Goal: Task Accomplishment & Management: Use online tool/utility

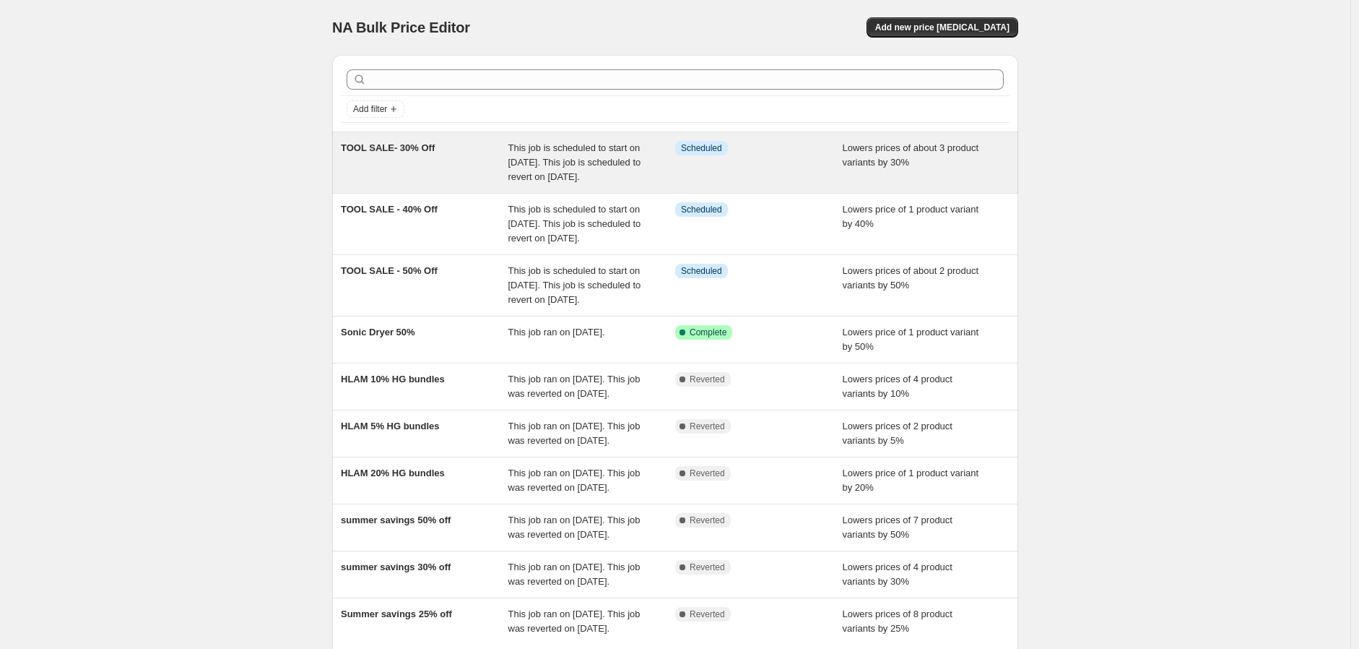
click at [467, 175] on div "TOOL SALE- 30% Off" at bounding box center [425, 162] width 168 height 43
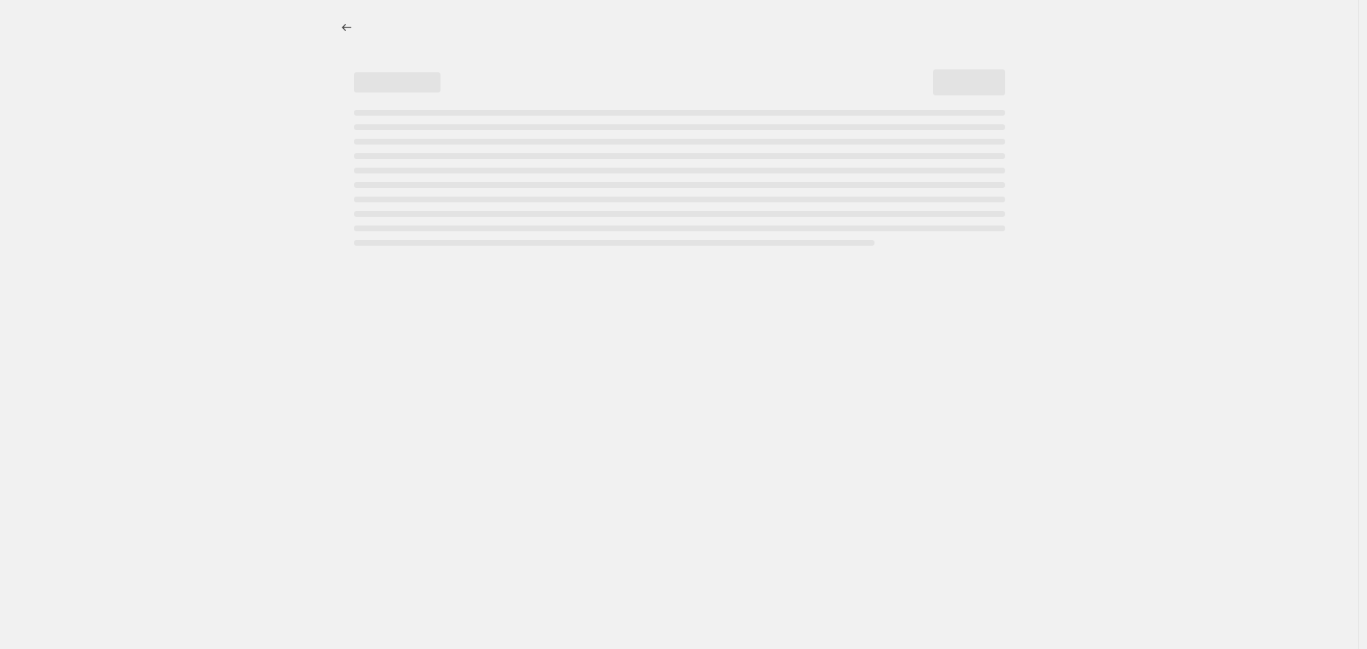
select select "percentage"
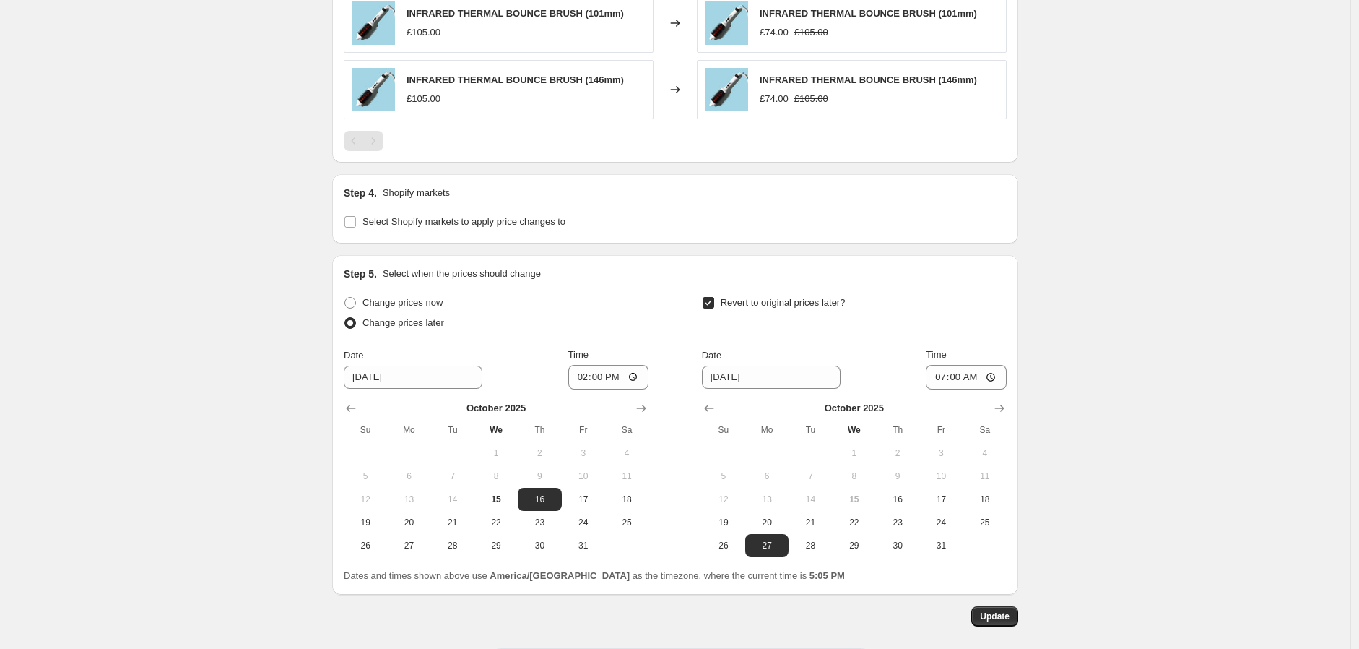
scroll to position [1122, 0]
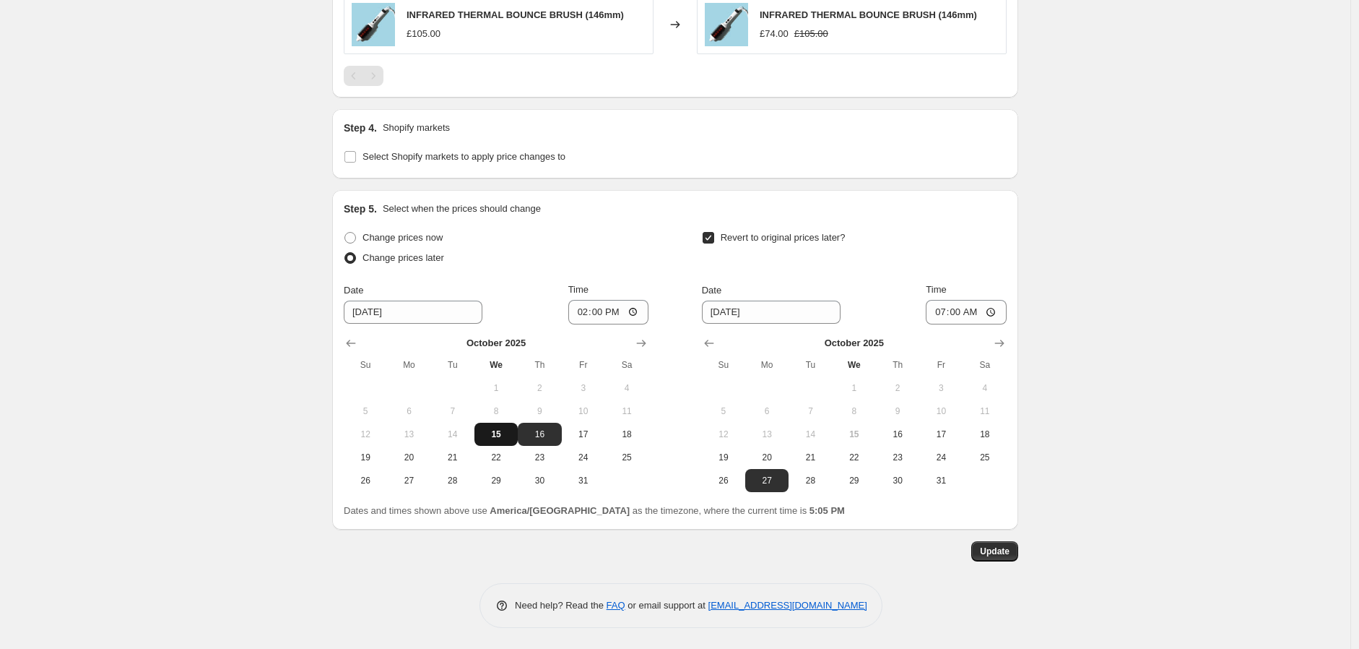
click at [503, 433] on span "15" at bounding box center [496, 434] width 32 height 12
type input "[DATE]"
click at [362, 231] on label "Change prices now" at bounding box center [393, 237] width 99 height 20
click at [345, 232] on input "Change prices now" at bounding box center [344, 232] width 1 height 1
radio input "true"
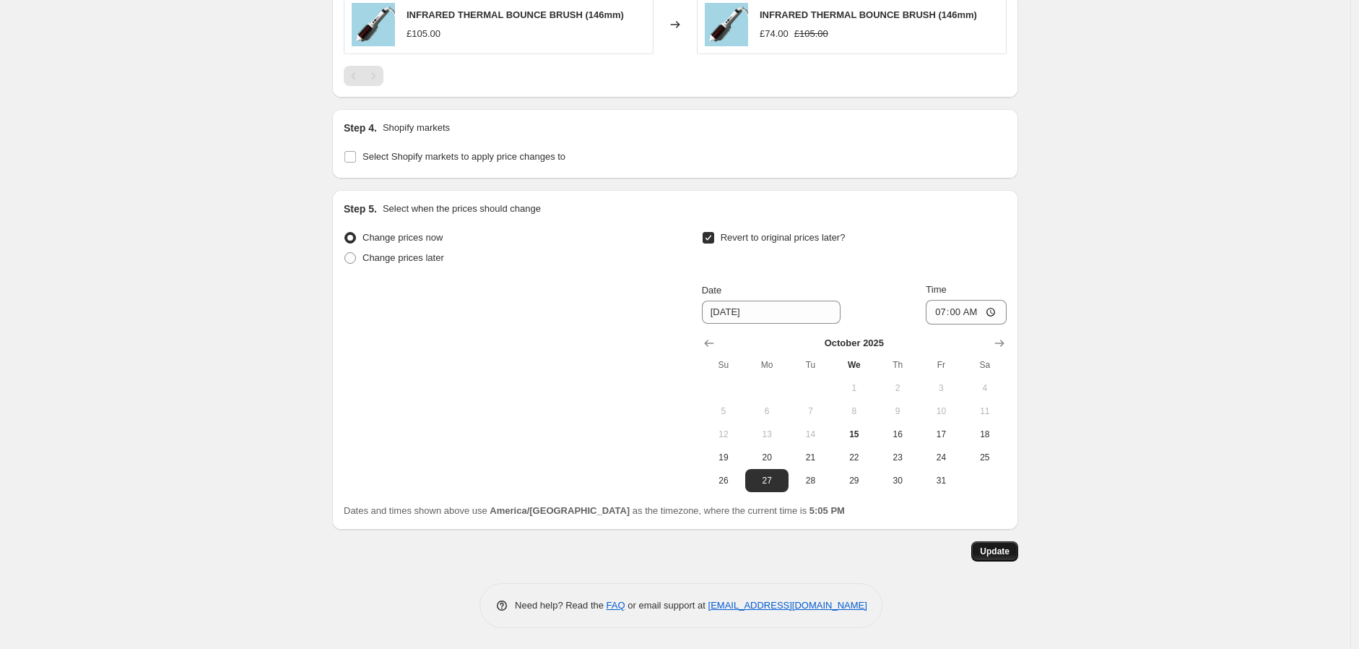
click at [991, 552] on span "Update" at bounding box center [995, 551] width 30 height 12
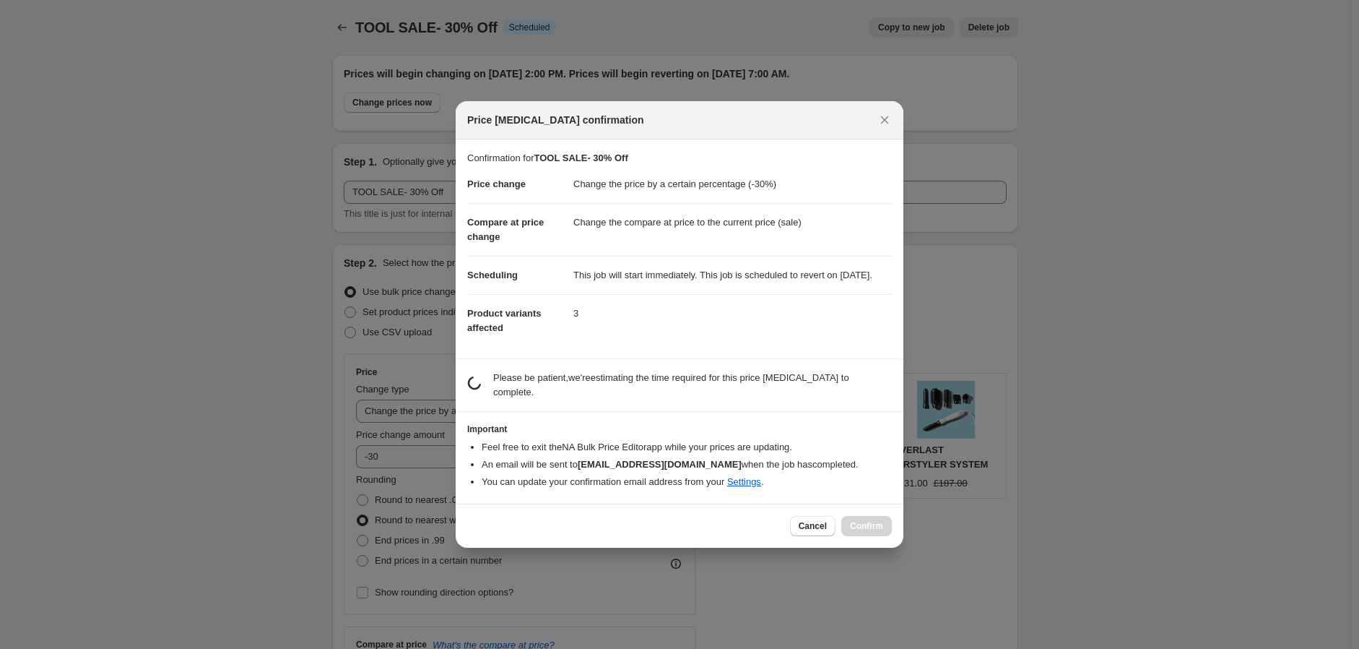
scroll to position [0, 0]
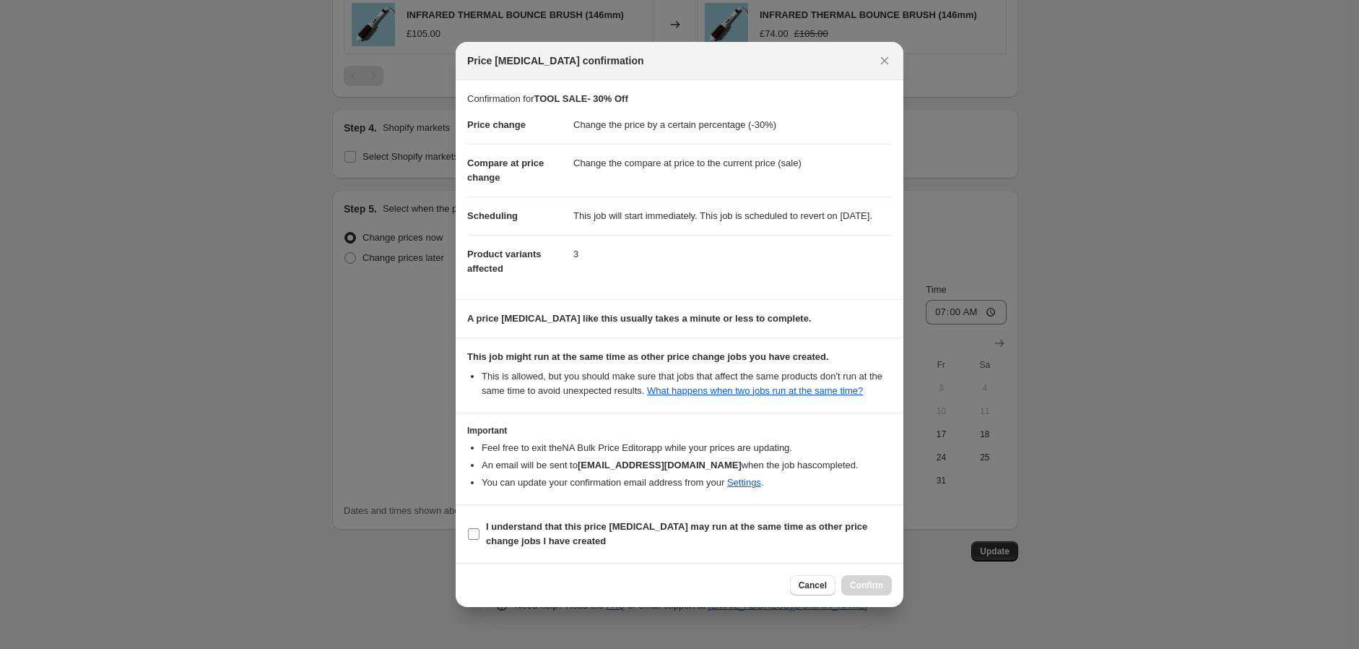
click at [598, 534] on span "I understand that this price [MEDICAL_DATA] may run at the same time as other p…" at bounding box center [689, 533] width 406 height 29
click at [480, 534] on input "I understand that this price [MEDICAL_DATA] may run at the same time as other p…" at bounding box center [474, 534] width 12 height 12
checkbox input "true"
click at [882, 591] on span "Confirm" at bounding box center [866, 585] width 33 height 12
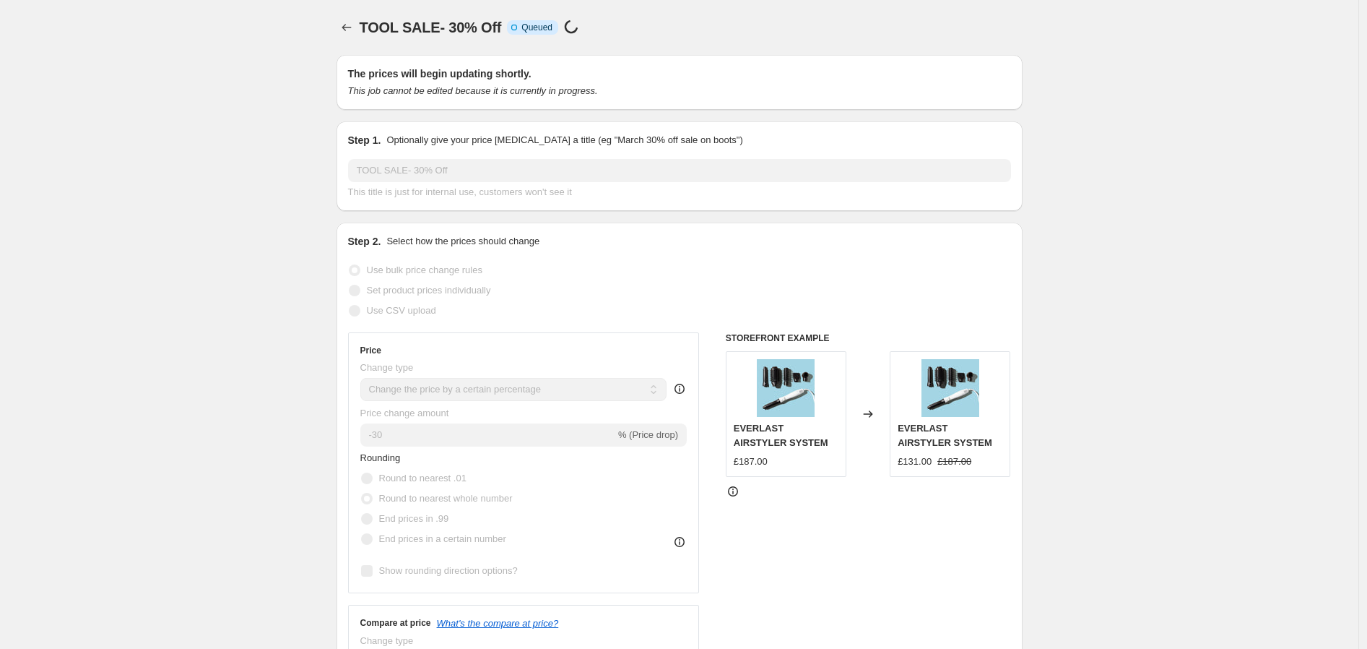
select select "percentage"
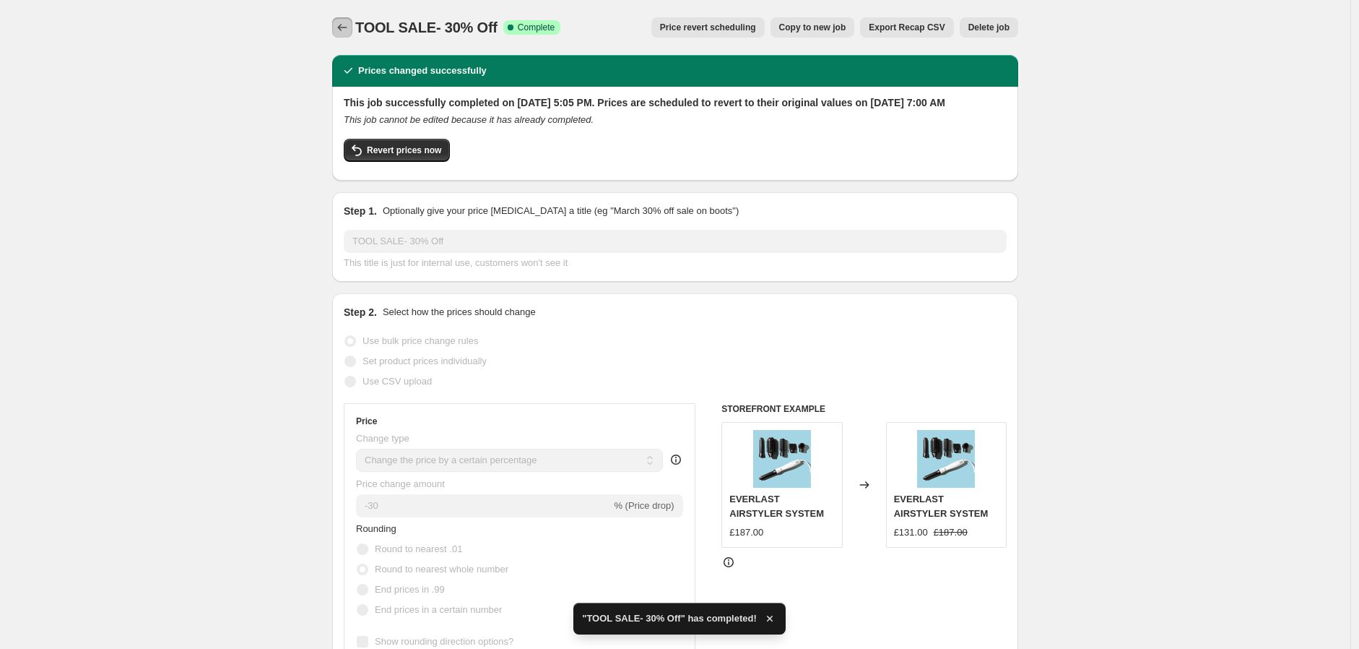
click at [342, 27] on icon "Price change jobs" at bounding box center [342, 27] width 14 height 14
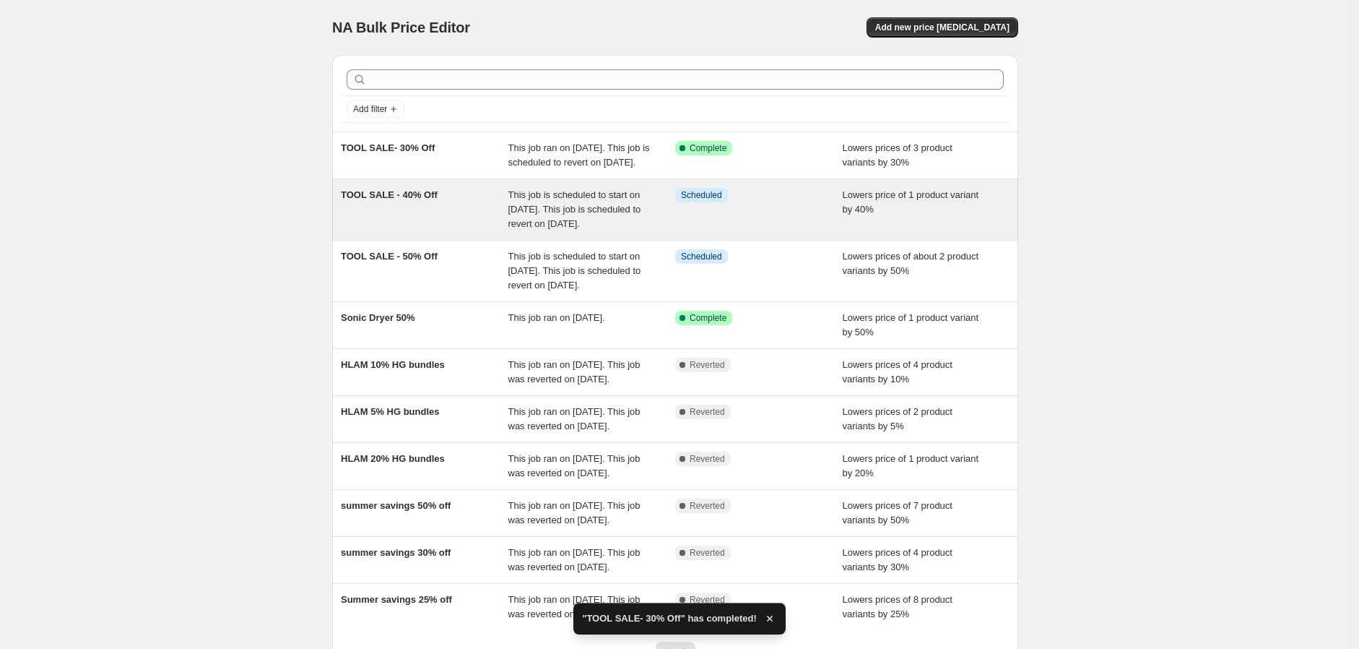
click at [430, 231] on div "TOOL SALE - 40% Off" at bounding box center [425, 209] width 168 height 43
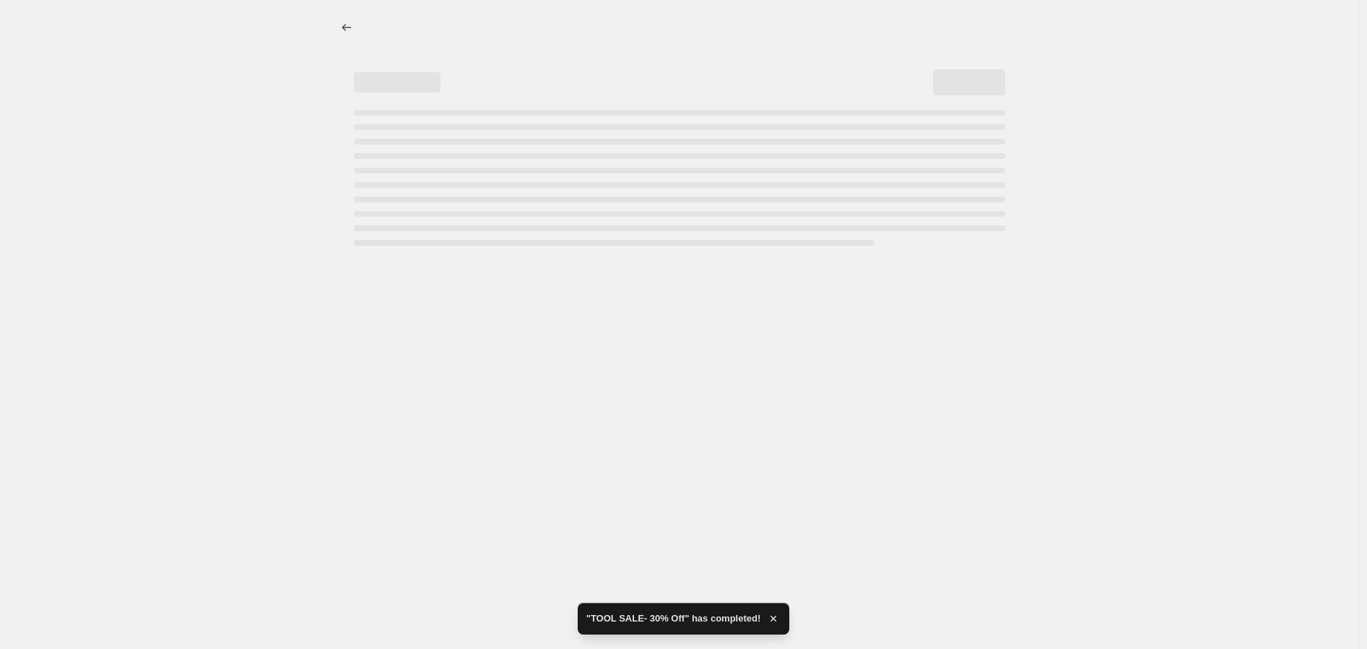
select select "percentage"
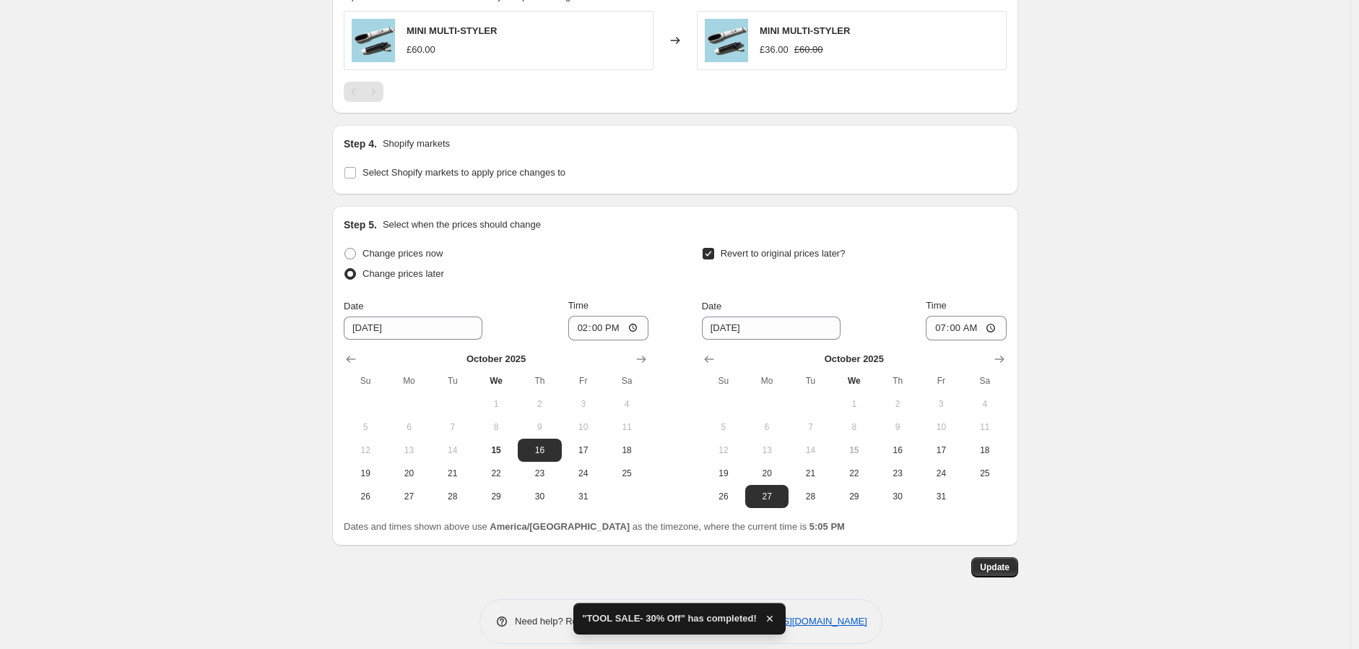
scroll to position [988, 0]
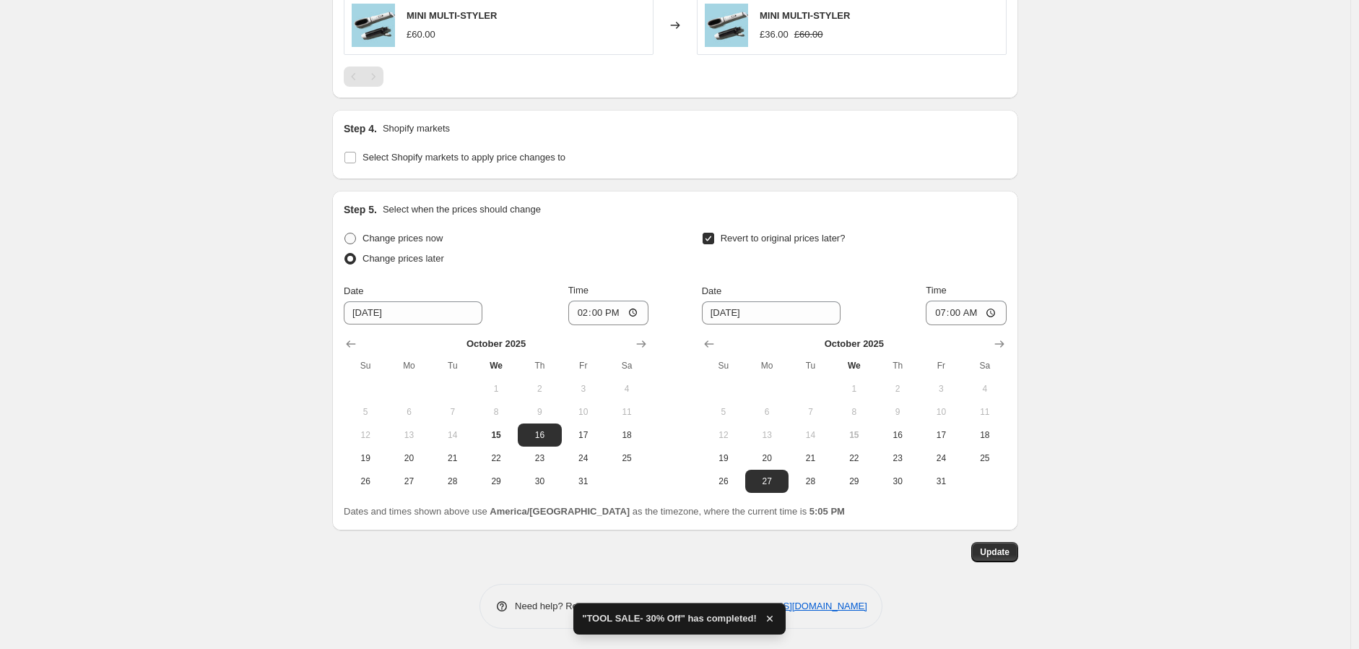
click at [438, 242] on span "Change prices now" at bounding box center [403, 238] width 80 height 11
click at [345, 233] on input "Change prices now" at bounding box center [344, 233] width 1 height 1
radio input "true"
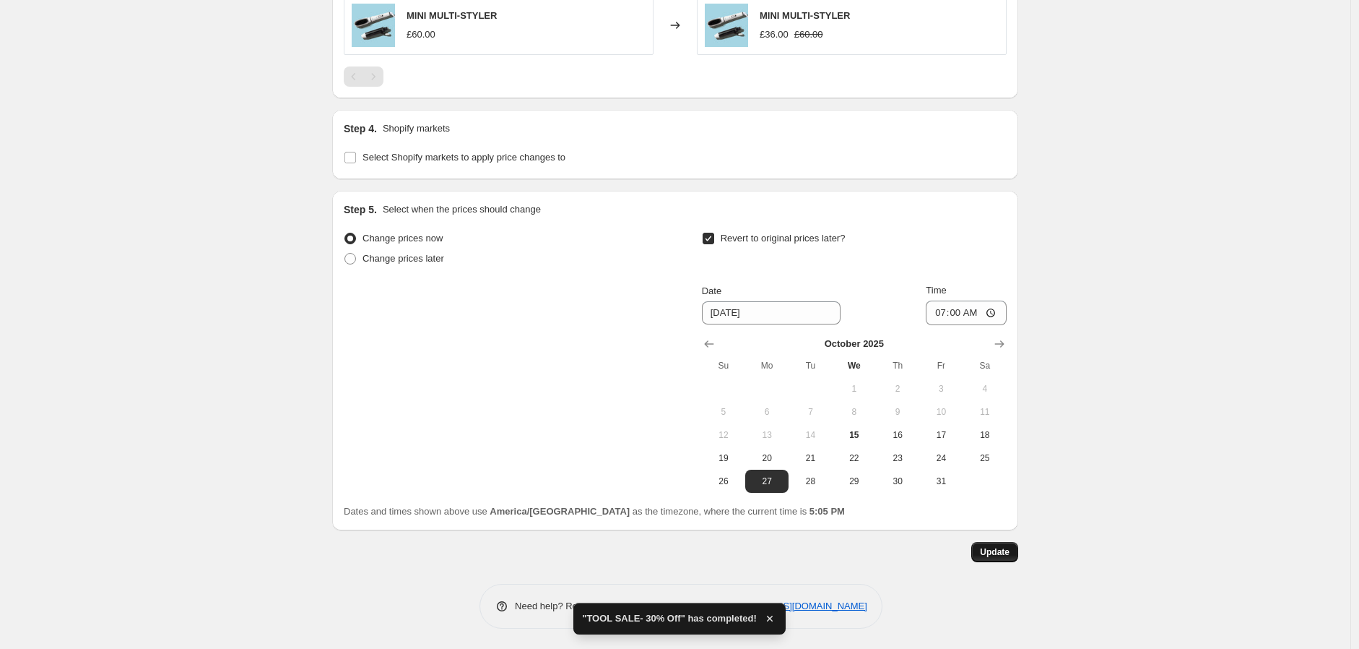
click at [1002, 557] on button "Update" at bounding box center [994, 552] width 47 height 20
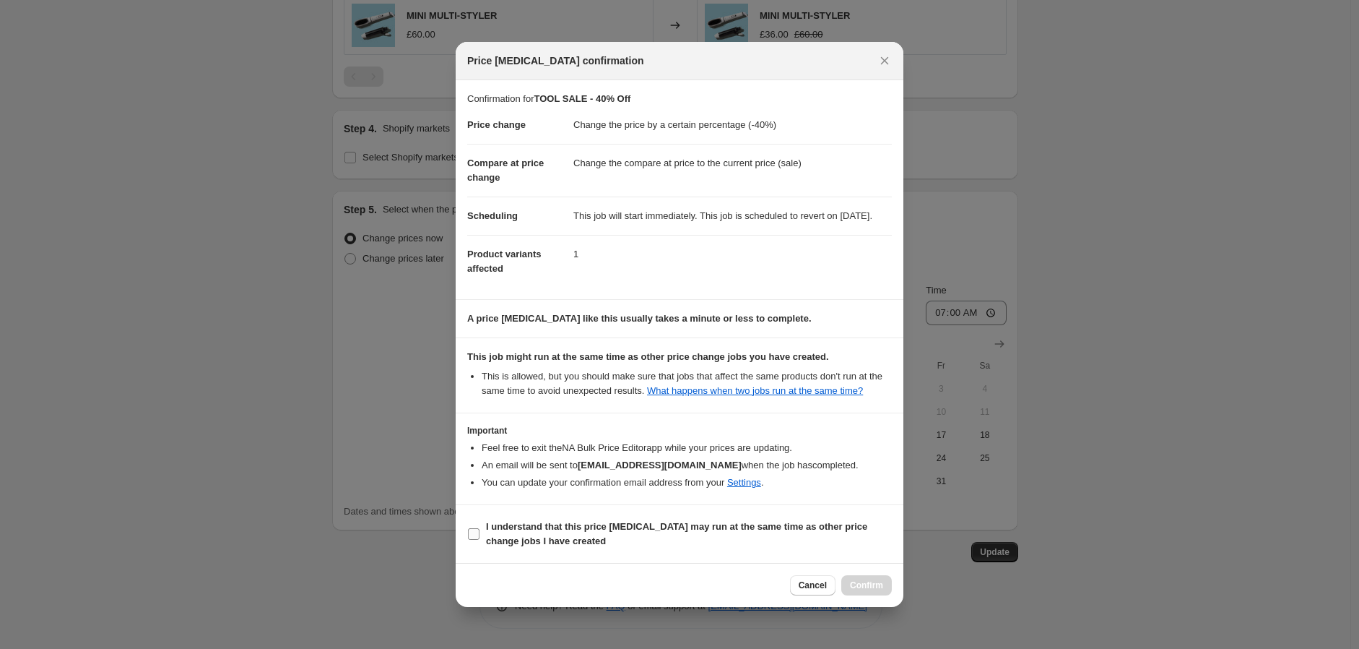
click at [569, 543] on b "I understand that this price [MEDICAL_DATA] may run at the same time as other p…" at bounding box center [676, 533] width 381 height 25
click at [480, 539] on input "I understand that this price [MEDICAL_DATA] may run at the same time as other p…" at bounding box center [474, 534] width 12 height 12
checkbox input "true"
click at [862, 591] on span "Confirm" at bounding box center [866, 585] width 33 height 12
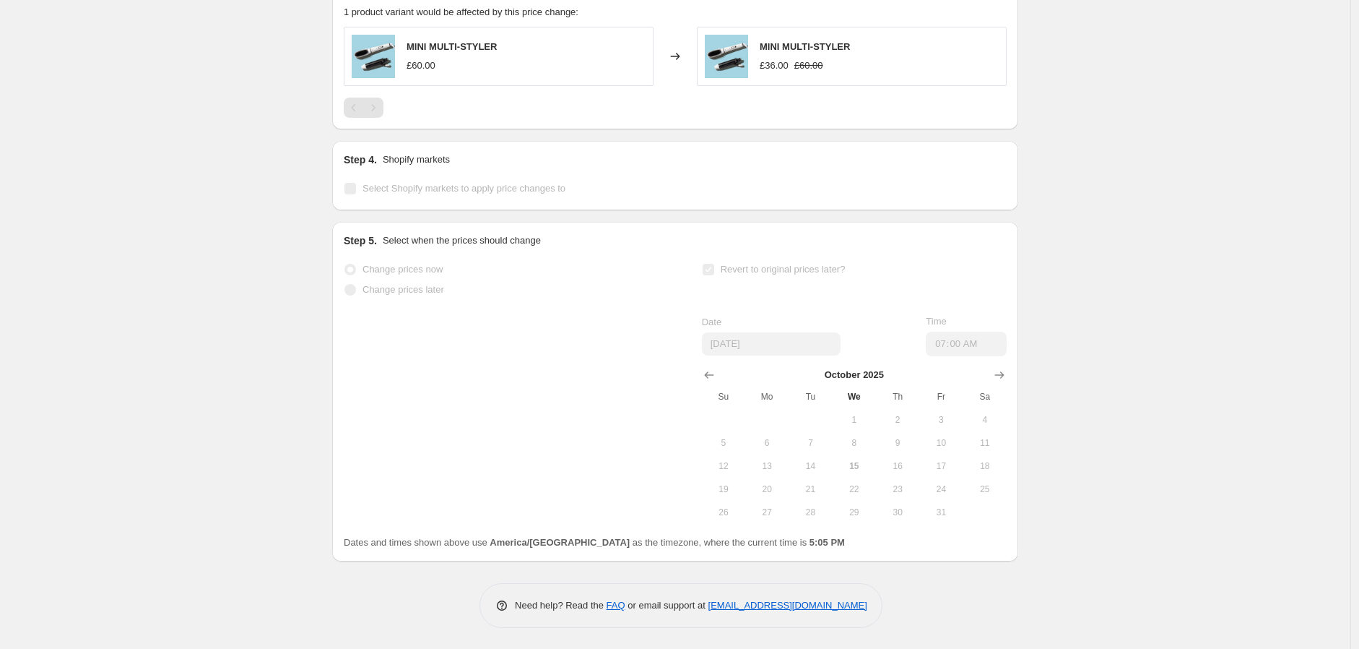
scroll to position [0, 0]
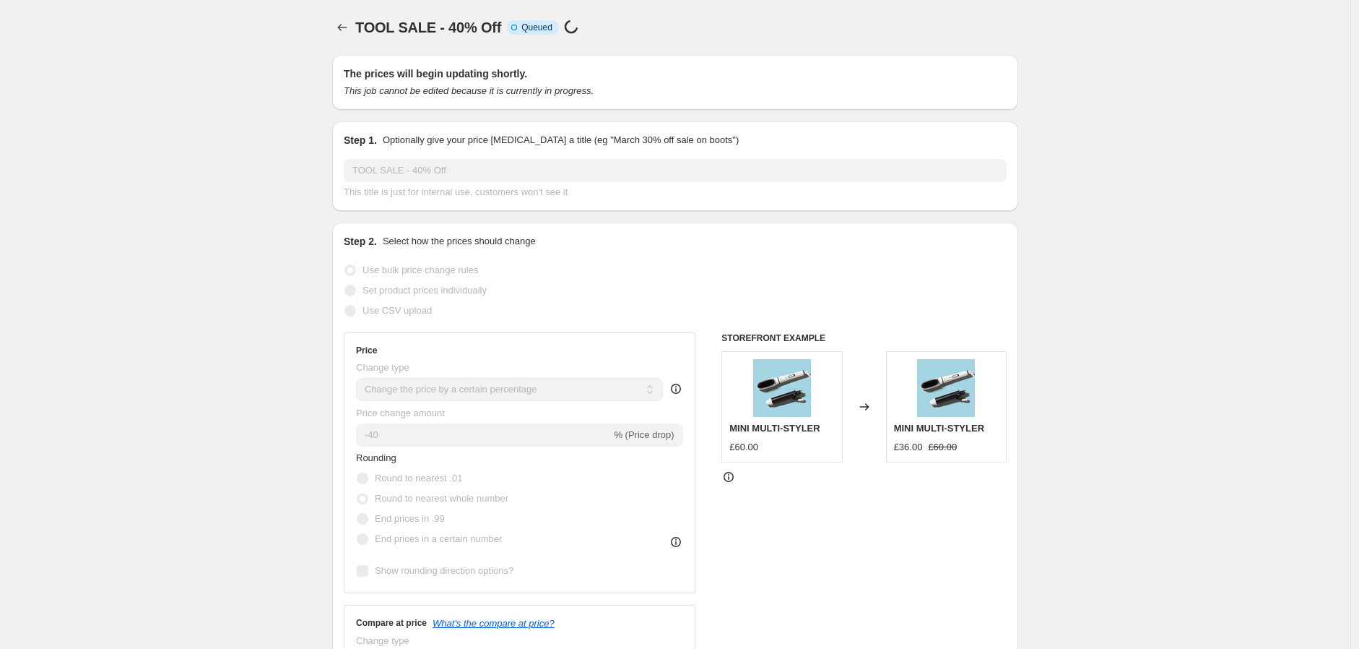
select select "percentage"
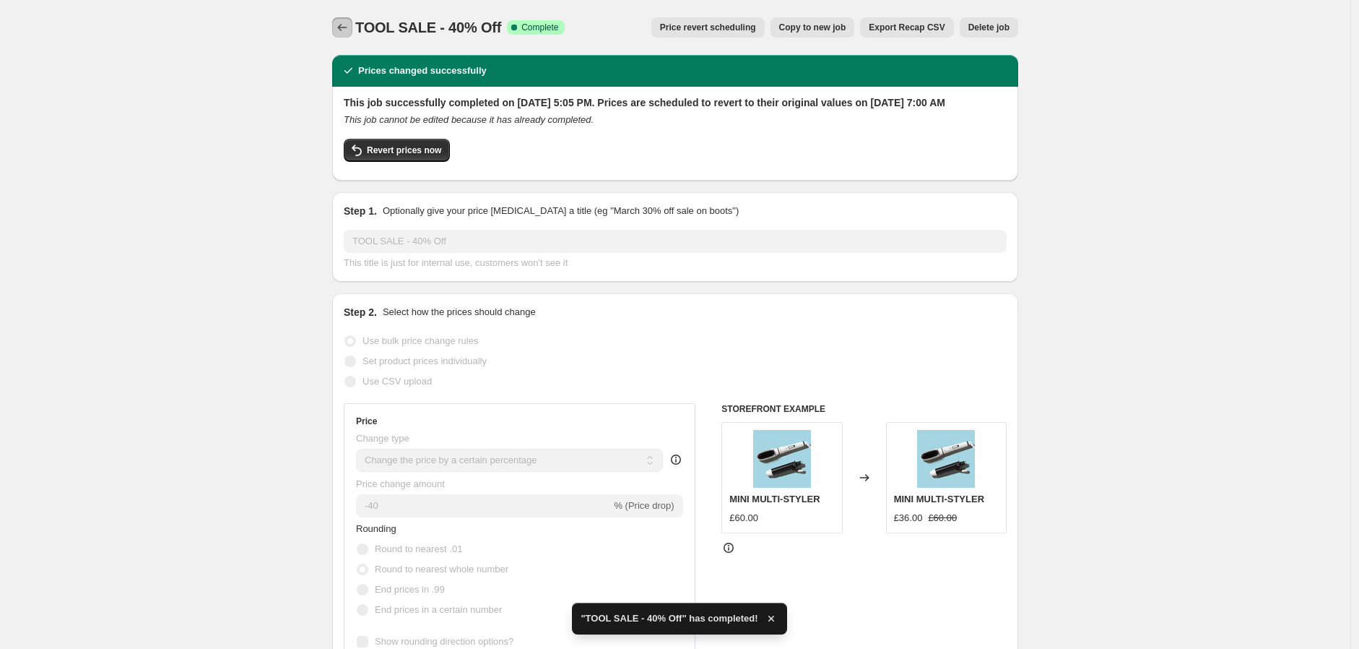
click at [350, 30] on icon "Price change jobs" at bounding box center [342, 27] width 14 height 14
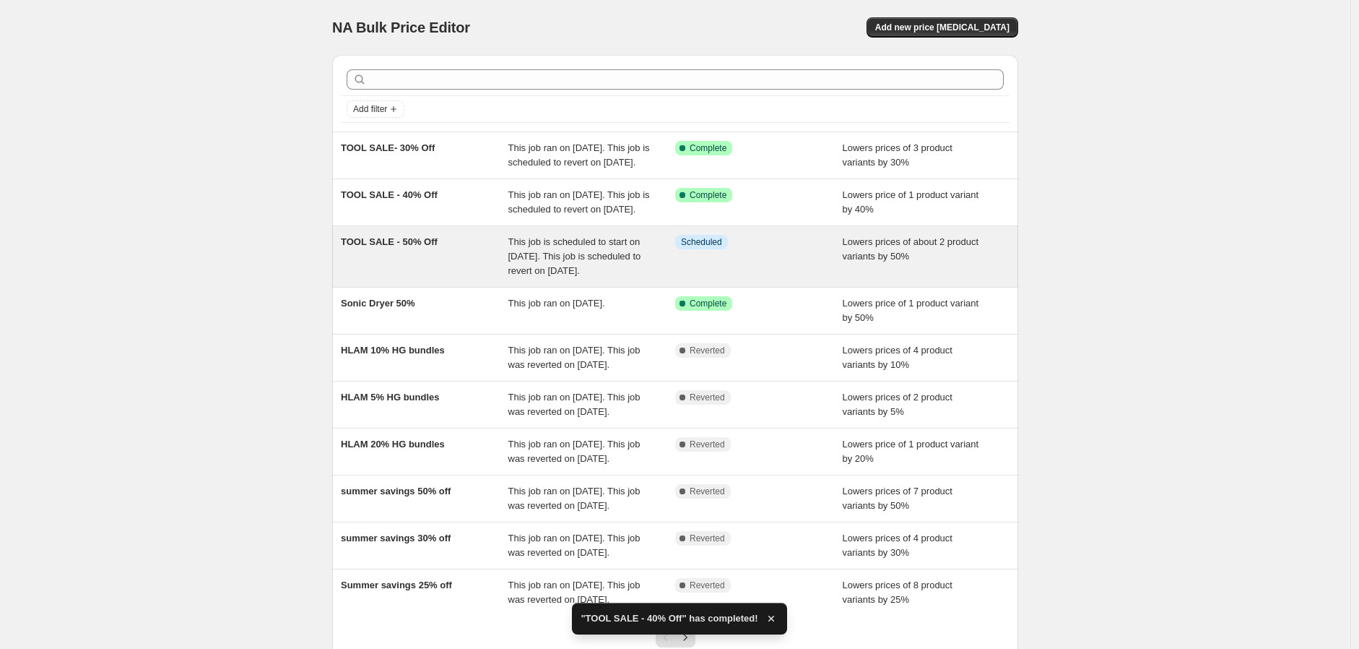
click at [448, 278] on div "TOOL SALE - 50% Off" at bounding box center [425, 256] width 168 height 43
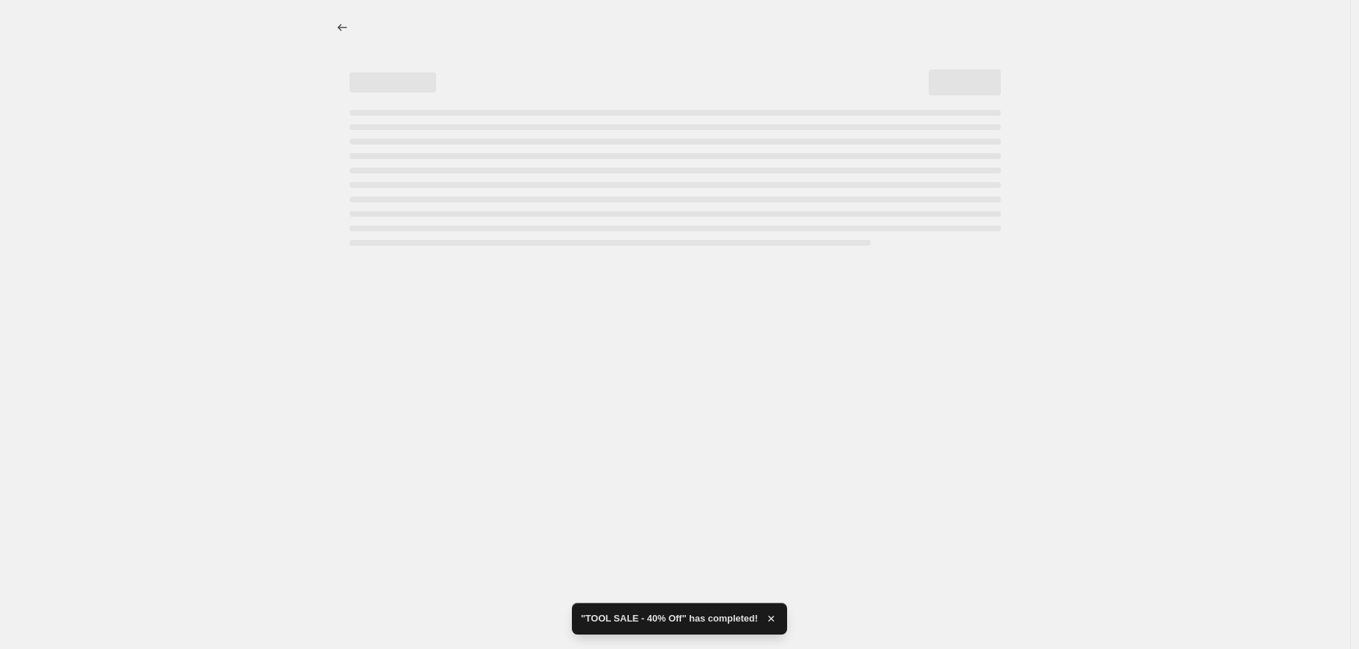
select select "percentage"
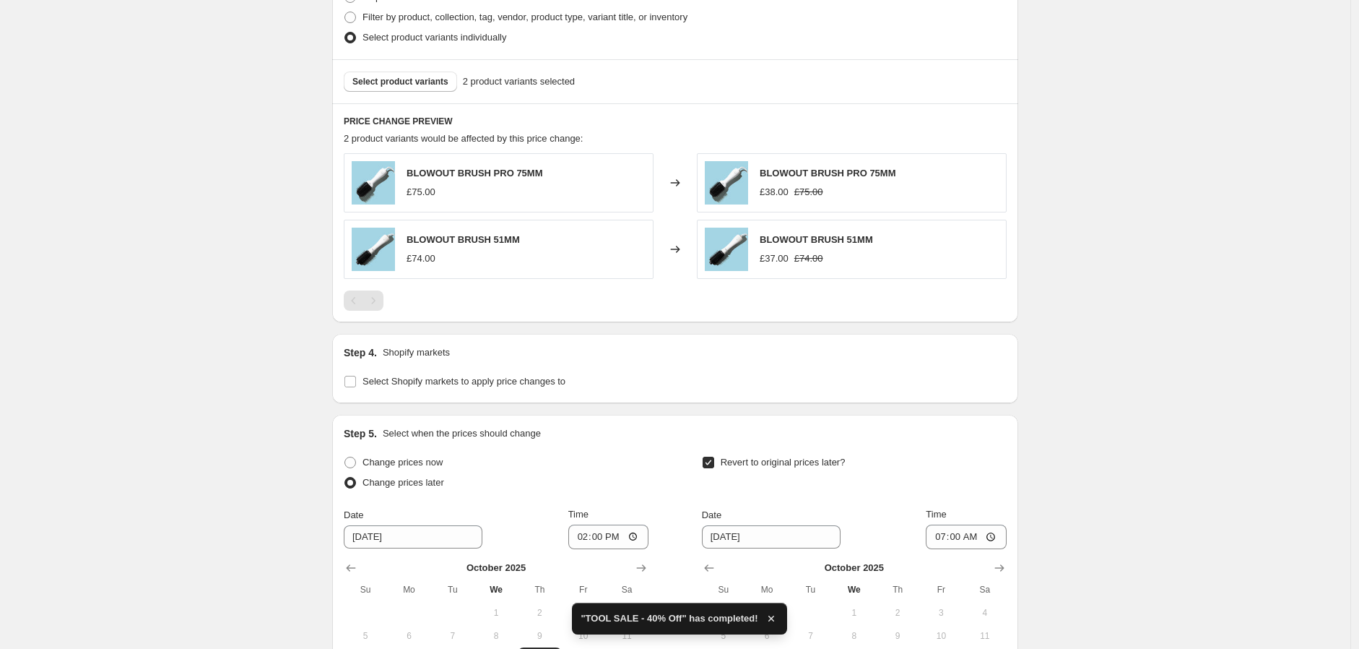
scroll to position [963, 0]
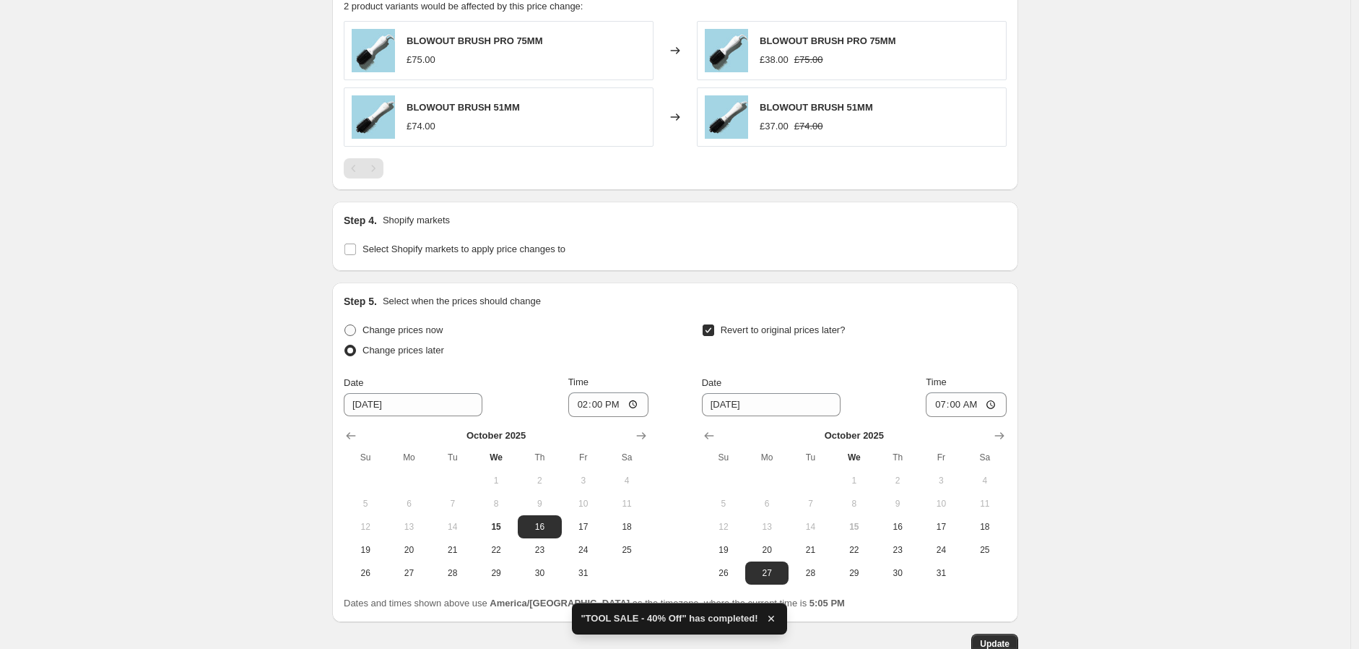
click at [378, 332] on span "Change prices now" at bounding box center [403, 329] width 80 height 11
click at [345, 325] on input "Change prices now" at bounding box center [344, 324] width 1 height 1
radio input "true"
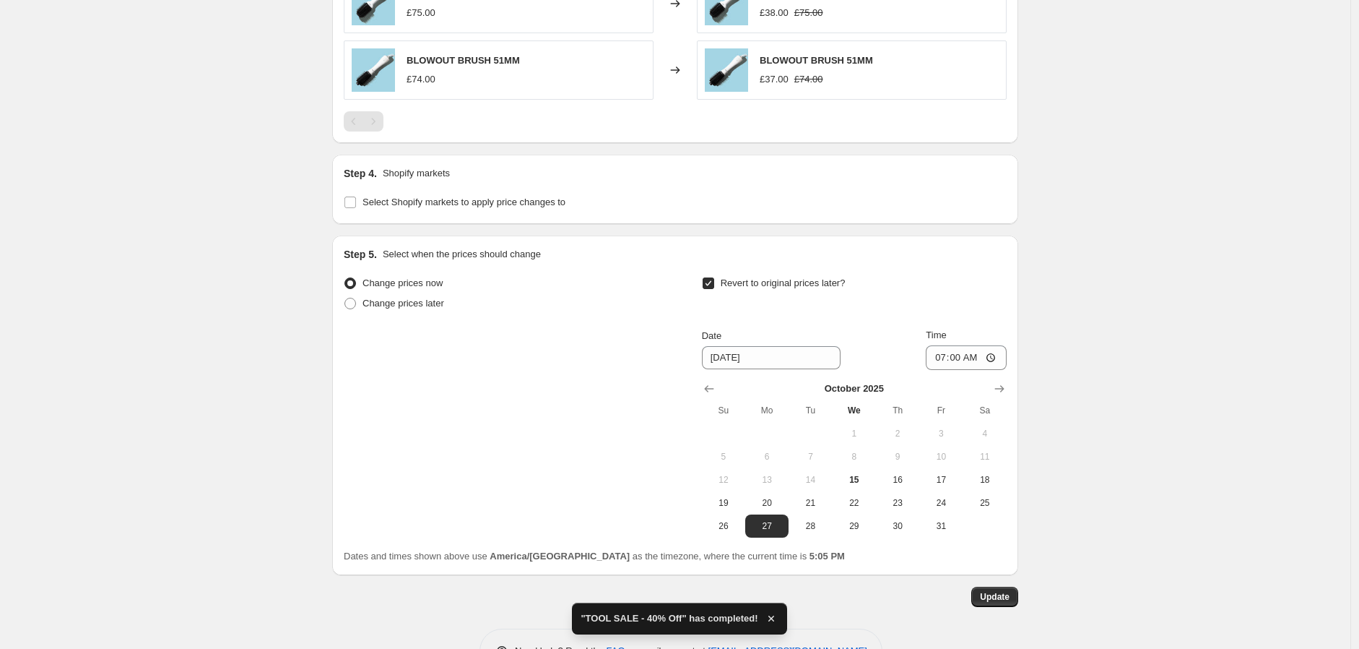
scroll to position [1055, 0]
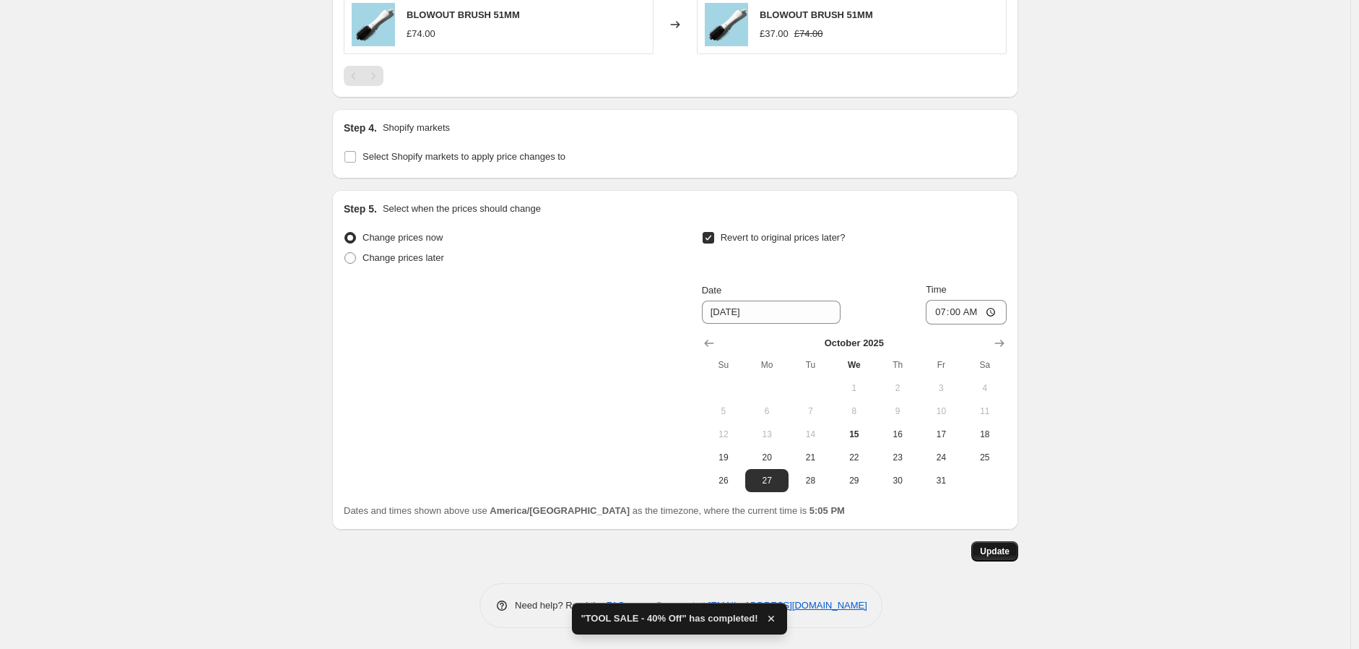
click at [995, 552] on span "Update" at bounding box center [995, 551] width 30 height 12
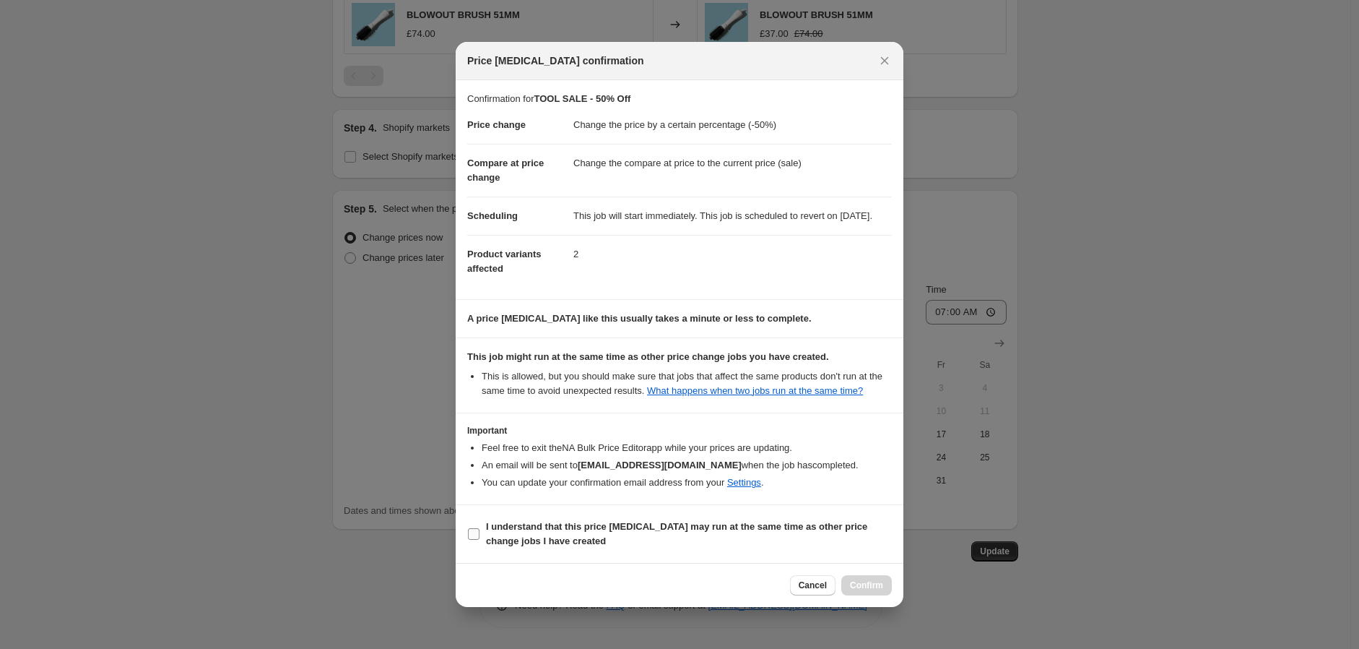
click at [592, 535] on b "I understand that this price [MEDICAL_DATA] may run at the same time as other p…" at bounding box center [676, 533] width 381 height 25
click at [480, 535] on input "I understand that this price [MEDICAL_DATA] may run at the same time as other p…" at bounding box center [474, 534] width 12 height 12
checkbox input "true"
click at [892, 605] on div "Cancel Confirm" at bounding box center [680, 585] width 448 height 44
click at [877, 591] on span "Confirm" at bounding box center [866, 585] width 33 height 12
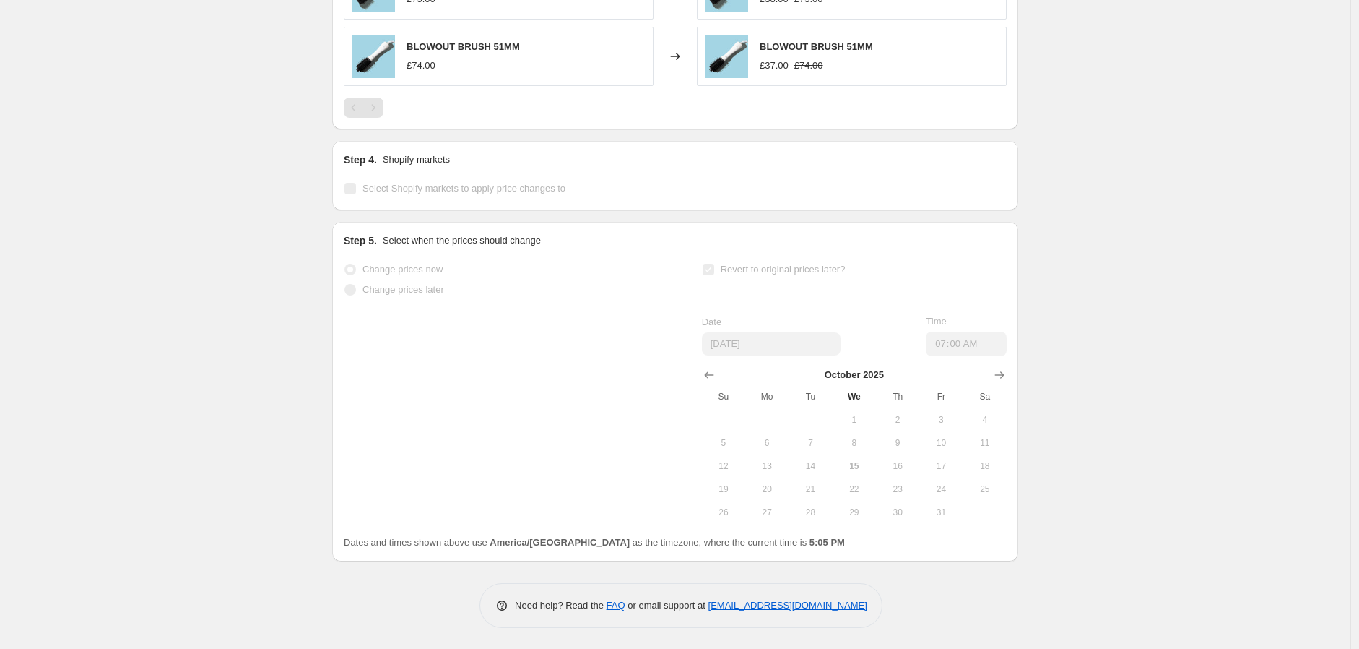
scroll to position [1040, 0]
